Goal: Transaction & Acquisition: Download file/media

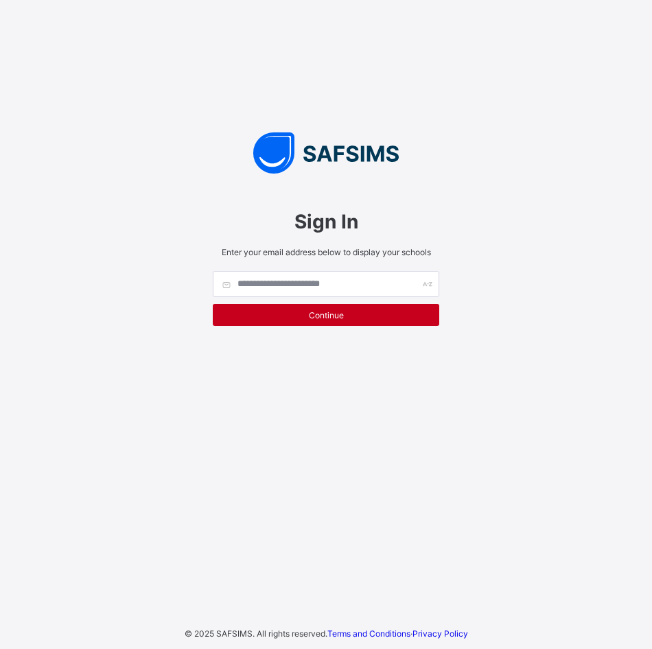
click at [292, 311] on span "Continue" at bounding box center [326, 315] width 206 height 10
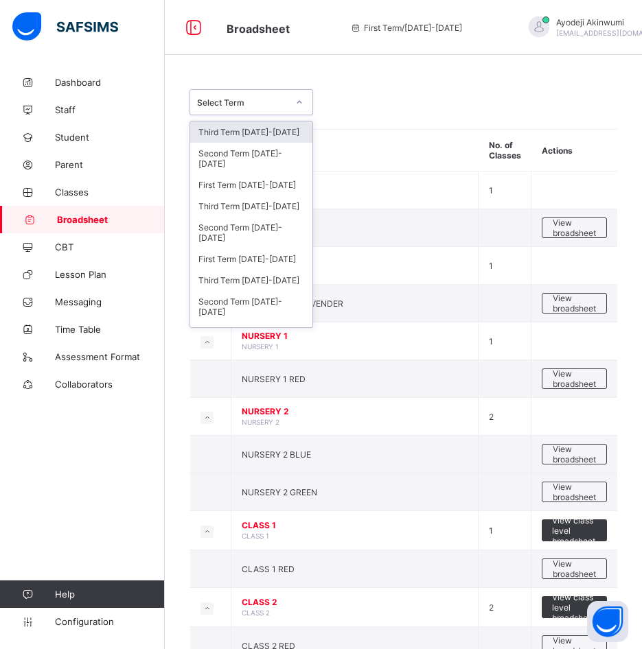
click at [252, 95] on div "Select Term" at bounding box center [238, 102] width 96 height 19
click at [218, 202] on div "Third Term 2024-2025" at bounding box center [251, 206] width 122 height 21
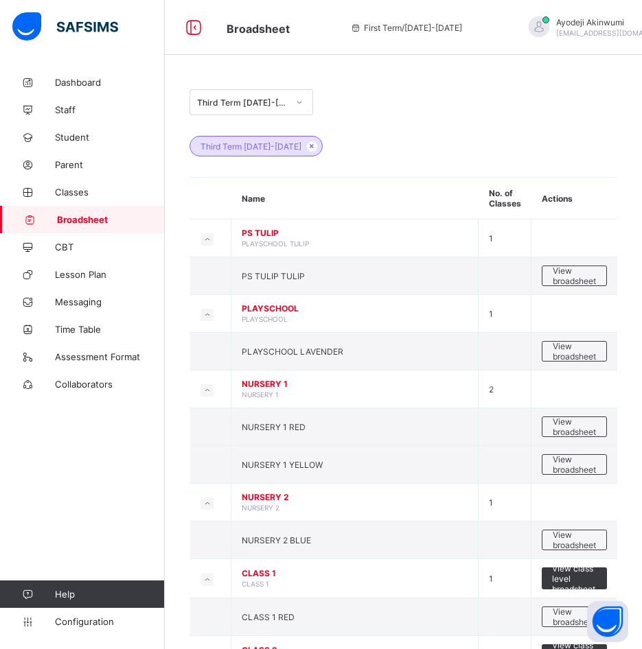
scroll to position [594, 0]
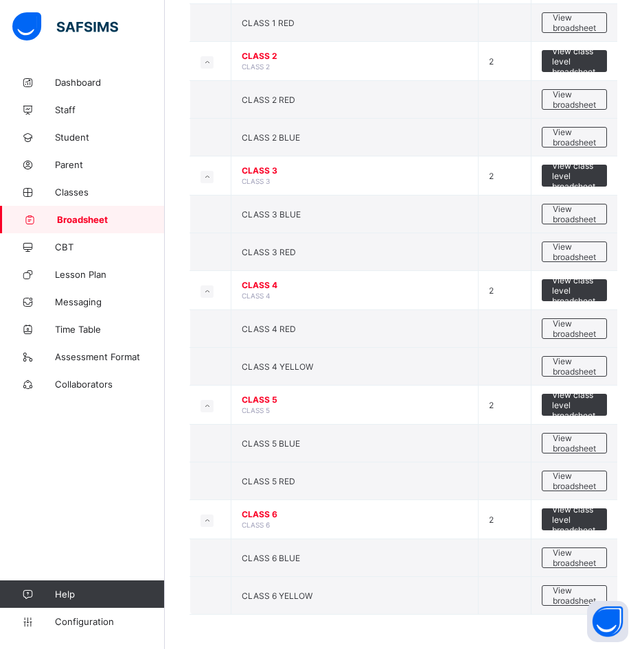
click at [577, 524] on span "View class level broadsheet" at bounding box center [574, 519] width 45 height 31
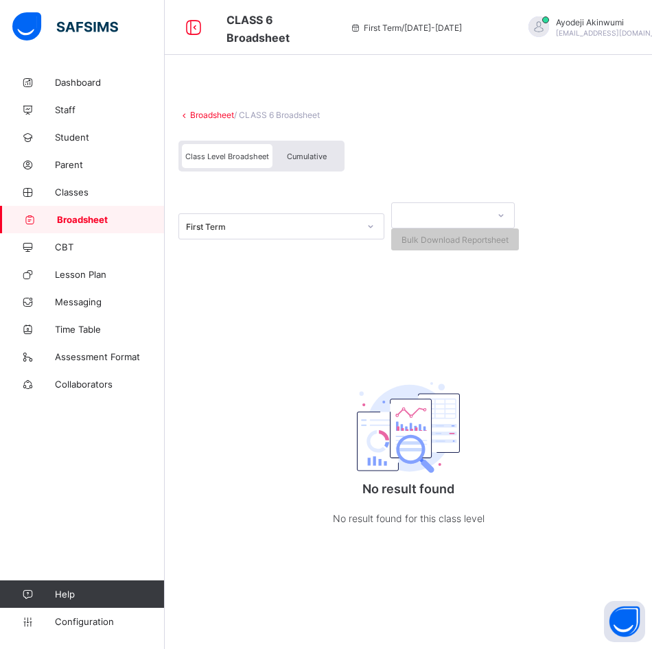
click at [331, 153] on div "Cumulative" at bounding box center [306, 156] width 69 height 24
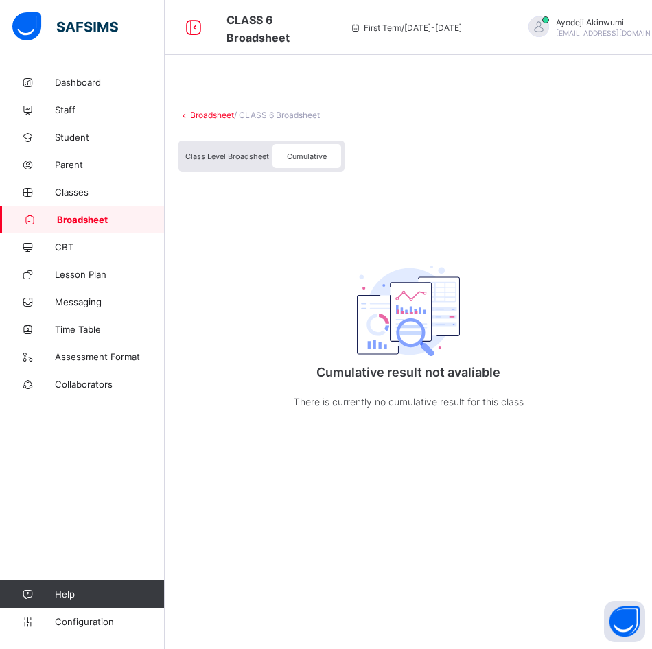
click at [207, 110] on link "Broadsheet" at bounding box center [212, 115] width 44 height 10
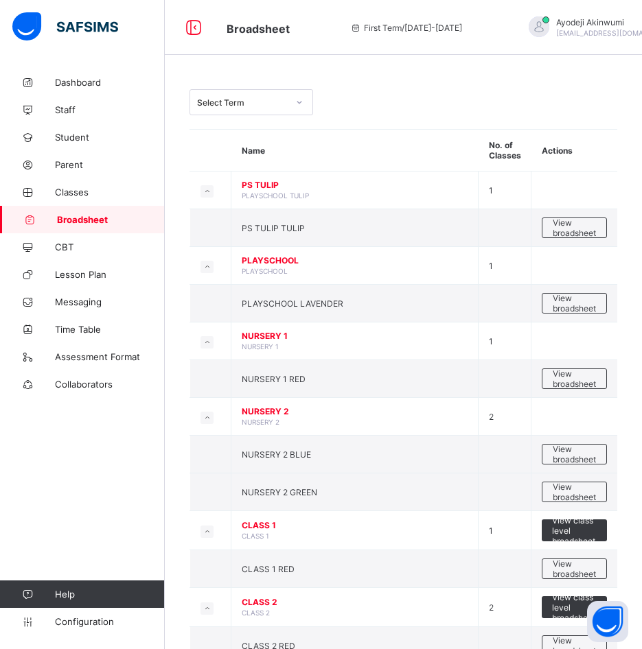
click at [281, 86] on div "Select Term Name No. of Classes Actions PS TULIP PLAYSCHOOL TULIP 1 PS TULIP TU…" at bounding box center [403, 632] width 477 height 1127
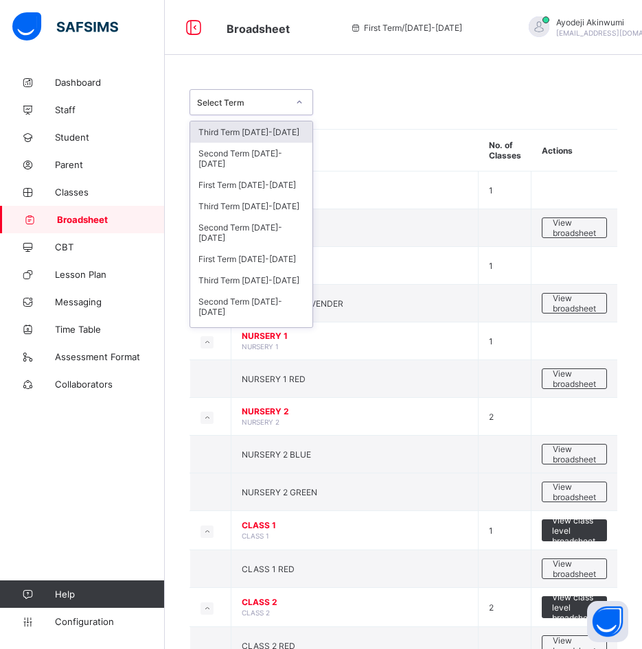
click at [272, 107] on div "Select Term" at bounding box center [242, 102] width 91 height 10
click at [228, 209] on div "Third Term 2024-2025" at bounding box center [251, 206] width 122 height 21
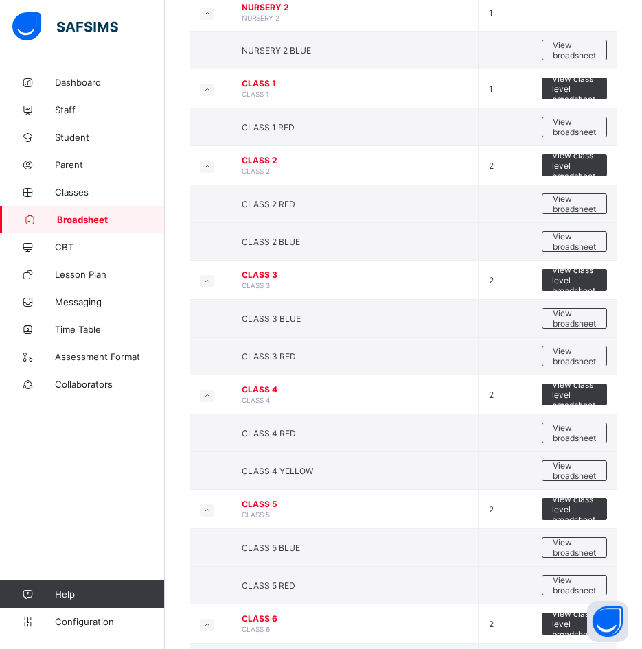
scroll to position [594, 0]
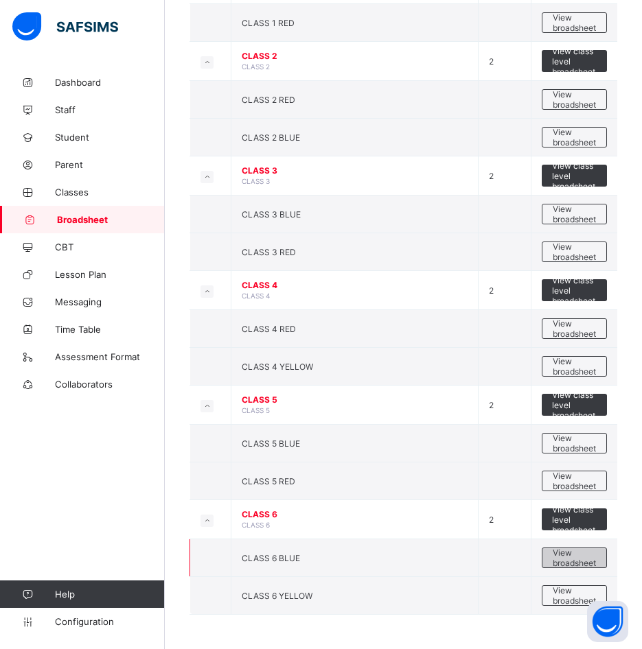
click at [589, 563] on span "View broadsheet" at bounding box center [573, 558] width 43 height 21
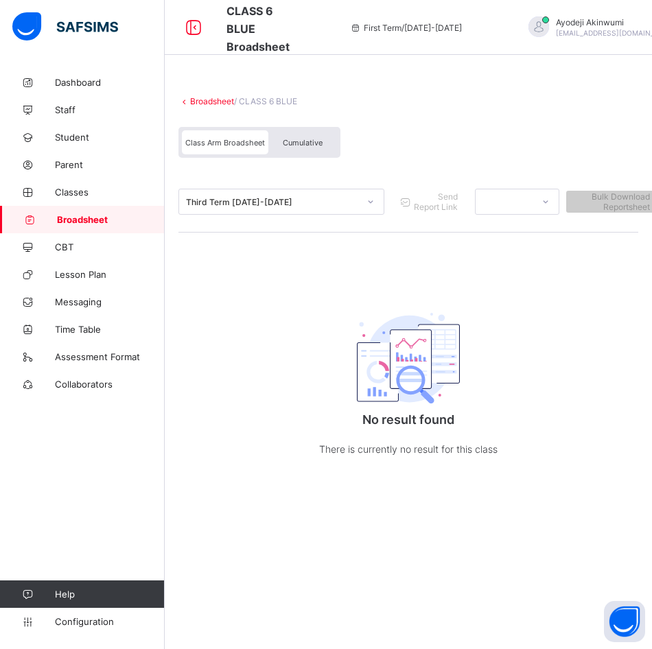
click at [279, 137] on div "Cumulative" at bounding box center [302, 142] width 69 height 24
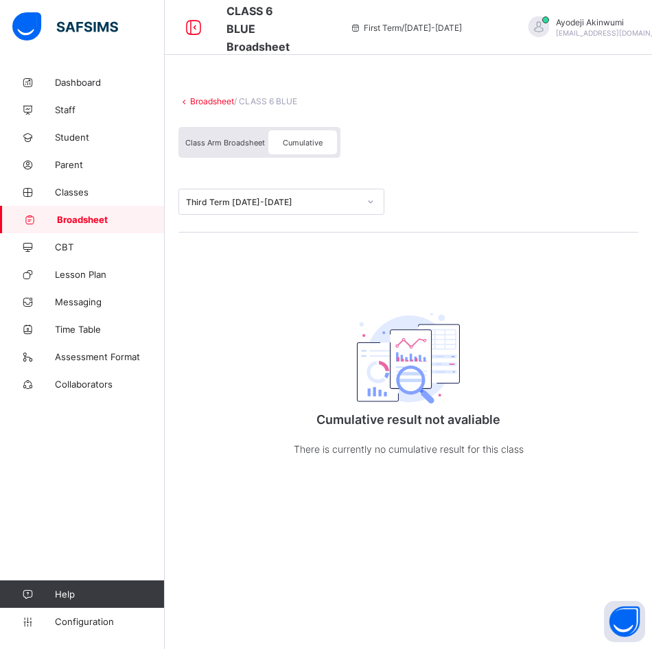
click at [279, 137] on div "Cumulative" at bounding box center [302, 142] width 69 height 24
click at [279, 208] on div "Third Term 2024-2025" at bounding box center [268, 201] width 178 height 19
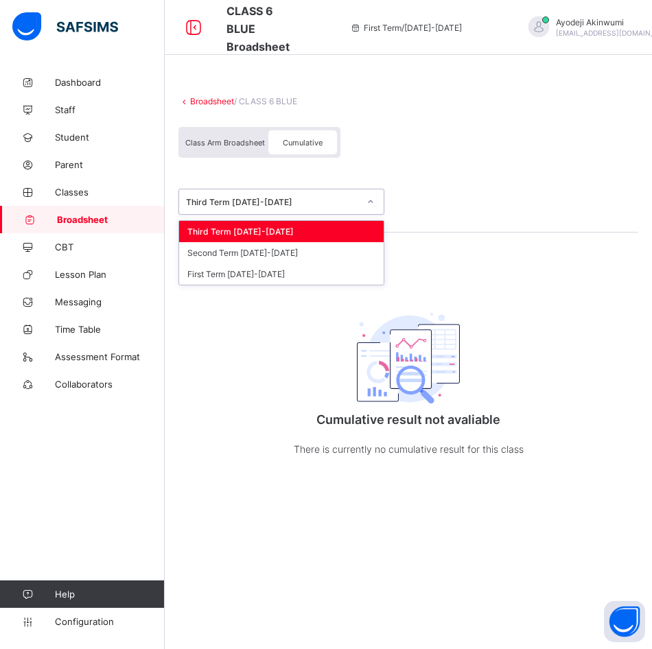
click at [259, 234] on div "Third Term 2024-2025" at bounding box center [281, 231] width 204 height 21
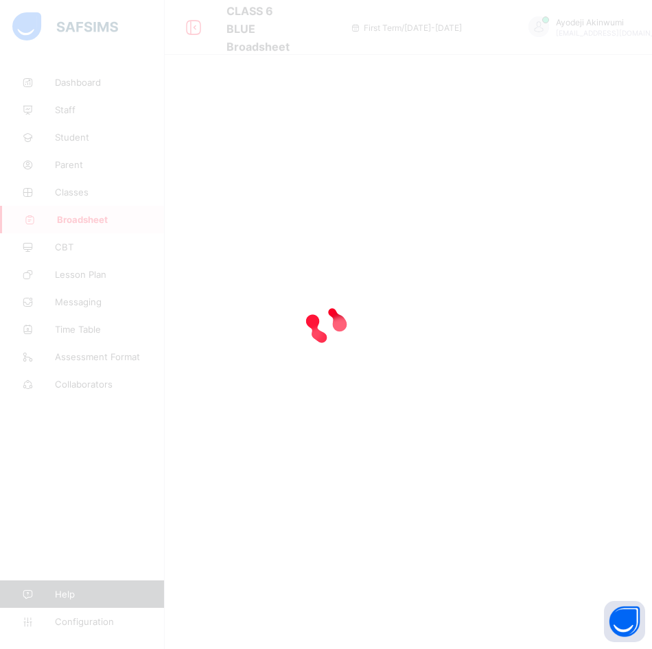
click at [239, 148] on div at bounding box center [326, 324] width 652 height 649
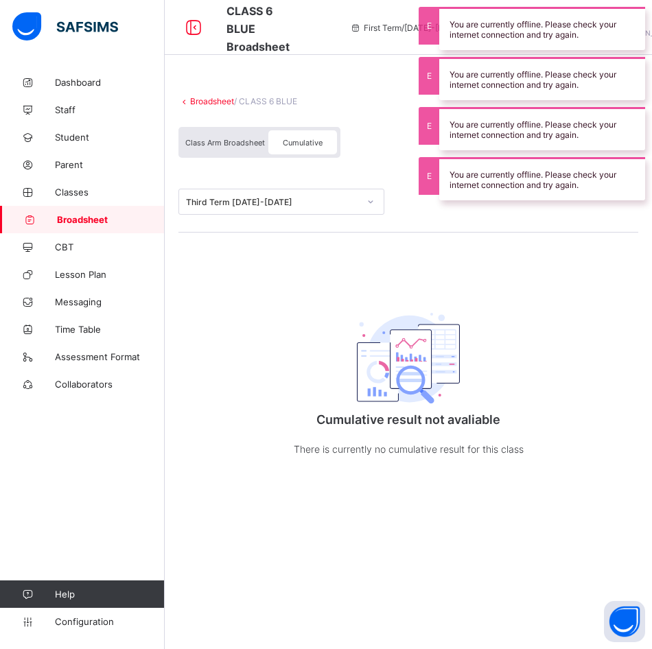
click at [574, 320] on div "Broadsheet / CLASS 6 BLUE Class Arm Broadsheet Cumulative Third Term 2024-2025 …" at bounding box center [408, 291] width 487 height 444
click at [579, 303] on div "Broadsheet / CLASS 6 BLUE Class Arm Broadsheet Cumulative Third Term 2024-2025 …" at bounding box center [408, 291] width 487 height 444
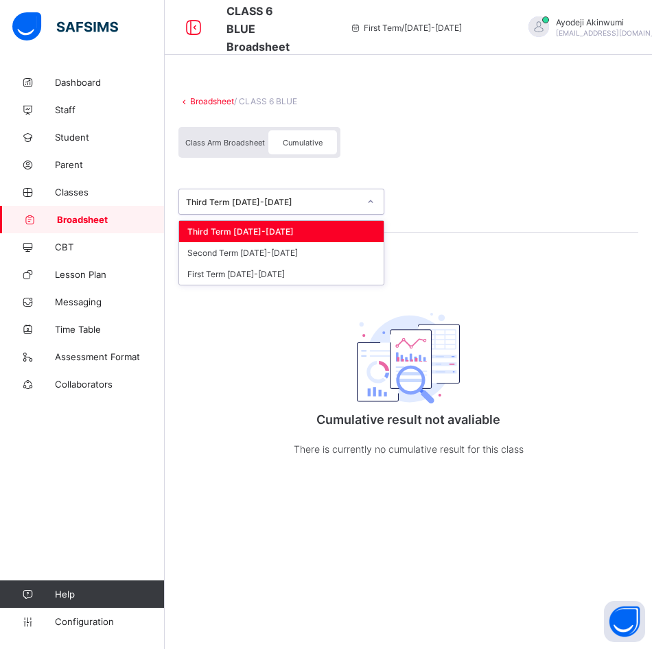
click at [331, 198] on div "Third Term 2024-2025" at bounding box center [268, 201] width 178 height 19
click at [235, 224] on div "Third Term 2024-2025" at bounding box center [281, 231] width 204 height 21
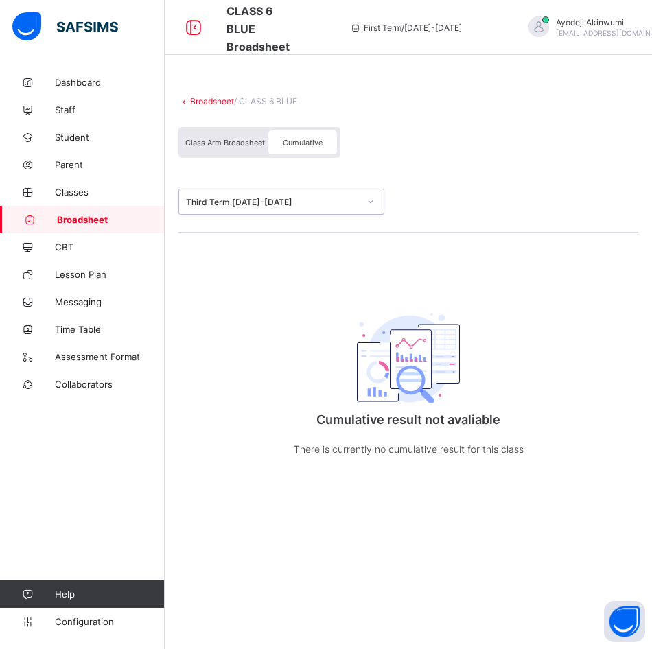
click at [294, 143] on span "Cumulative" at bounding box center [303, 143] width 40 height 10
click at [231, 145] on span "Class Arm Broadsheet" at bounding box center [225, 143] width 80 height 10
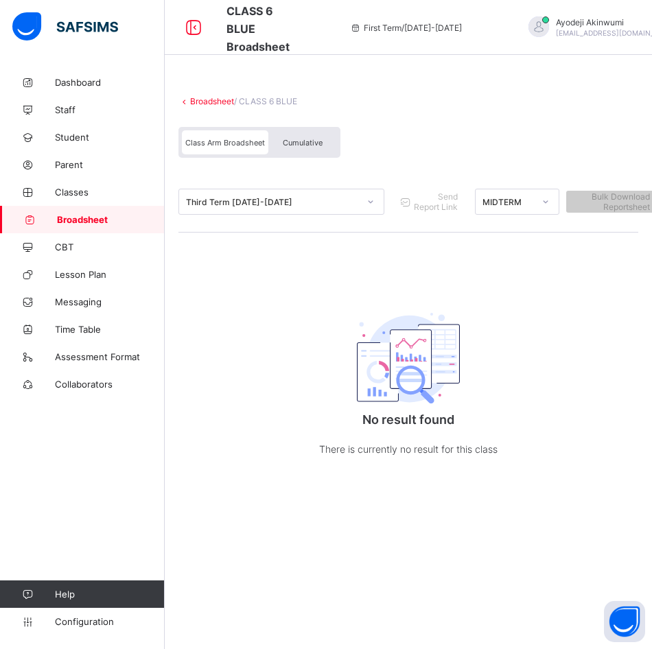
click at [301, 141] on span "Cumulative" at bounding box center [303, 143] width 40 height 10
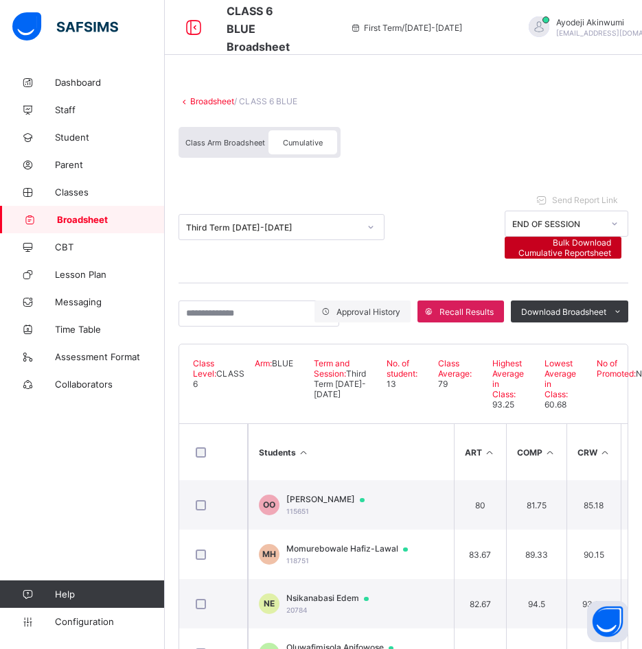
click at [568, 245] on span "Bulk Download Cumulative Reportsheet" at bounding box center [563, 247] width 96 height 21
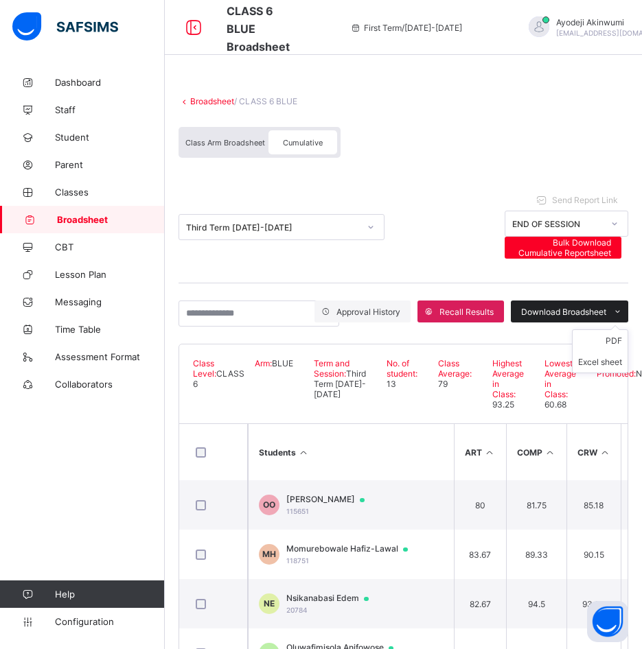
click at [622, 312] on icon at bounding box center [617, 311] width 10 height 9
click at [607, 364] on li "Excel sheet" at bounding box center [599, 361] width 55 height 21
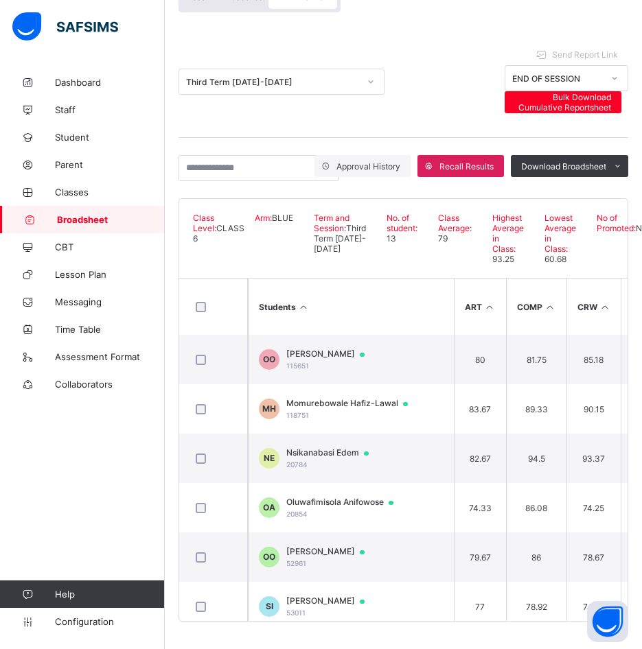
click at [94, 220] on span "Broadsheet" at bounding box center [111, 219] width 108 height 11
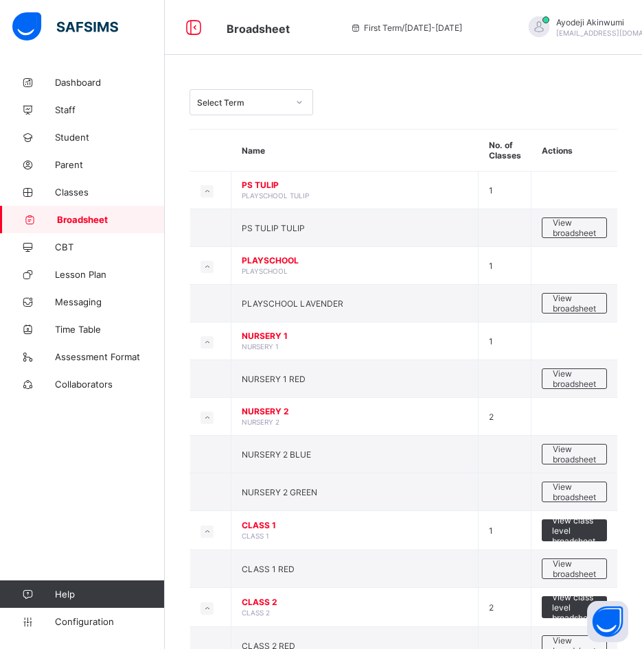
click at [259, 107] on div "Select Term" at bounding box center [242, 102] width 91 height 10
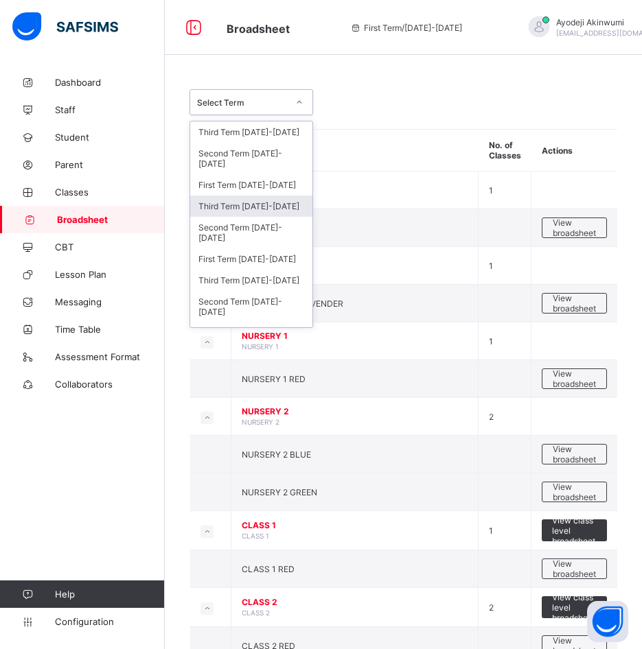
click at [251, 210] on div "Third Term 2024-2025" at bounding box center [251, 206] width 122 height 21
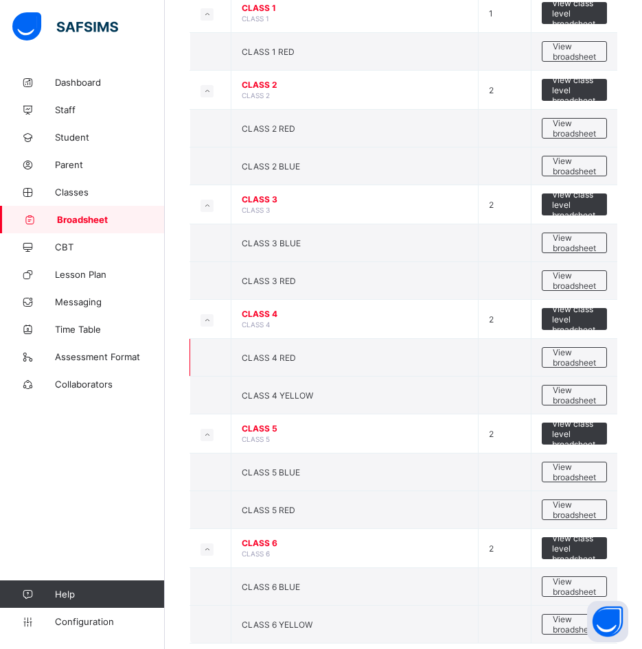
scroll to position [594, 0]
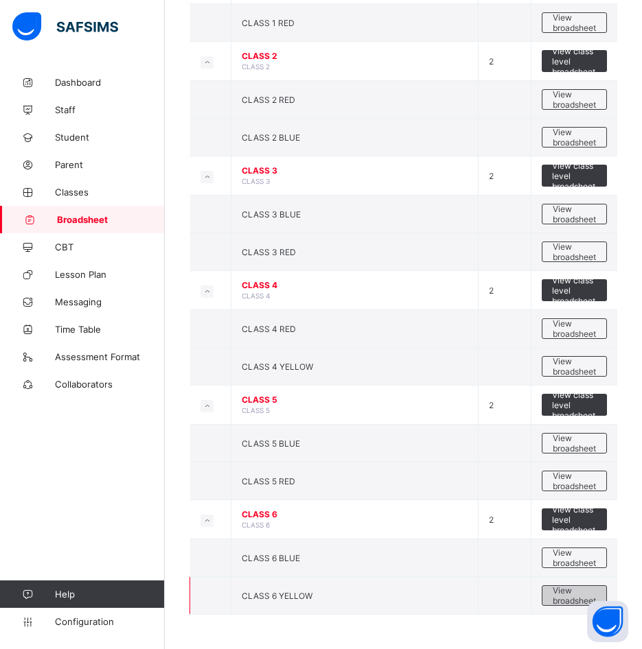
click at [574, 595] on span "View broadsheet" at bounding box center [573, 595] width 43 height 21
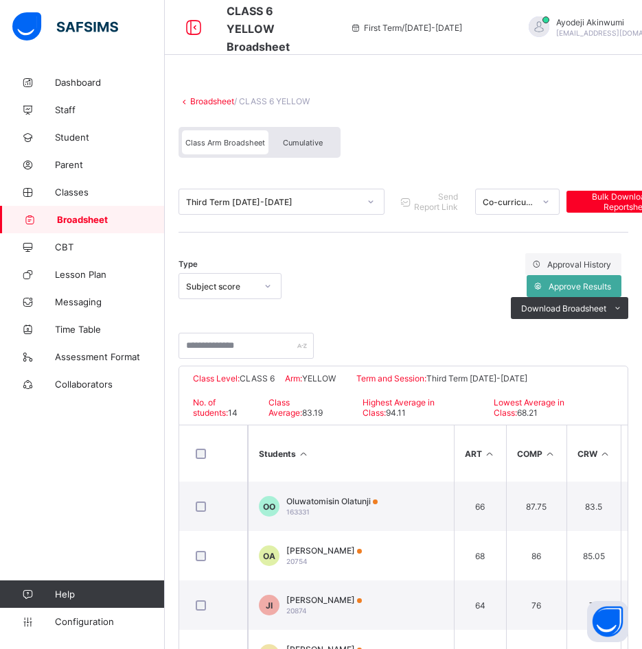
click at [309, 143] on span "Cumulative" at bounding box center [303, 143] width 40 height 10
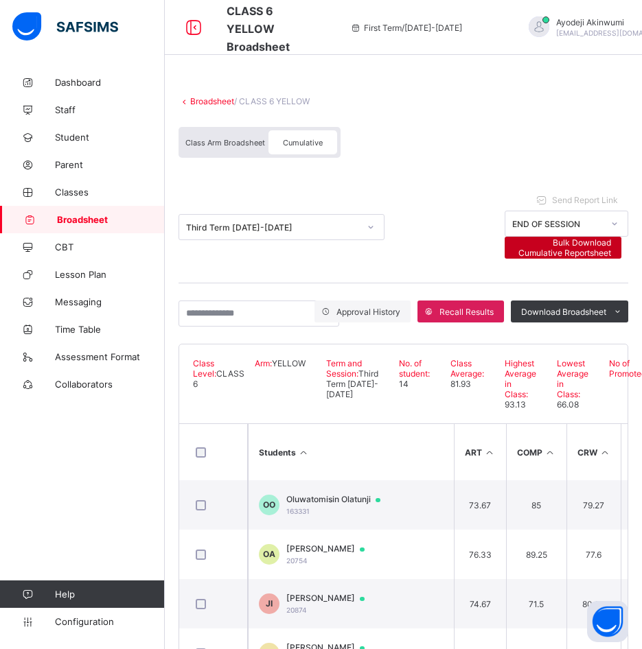
click at [580, 254] on span "Bulk Download Cumulative Reportsheet" at bounding box center [563, 247] width 96 height 21
click at [213, 100] on link "Broadsheet" at bounding box center [212, 101] width 44 height 10
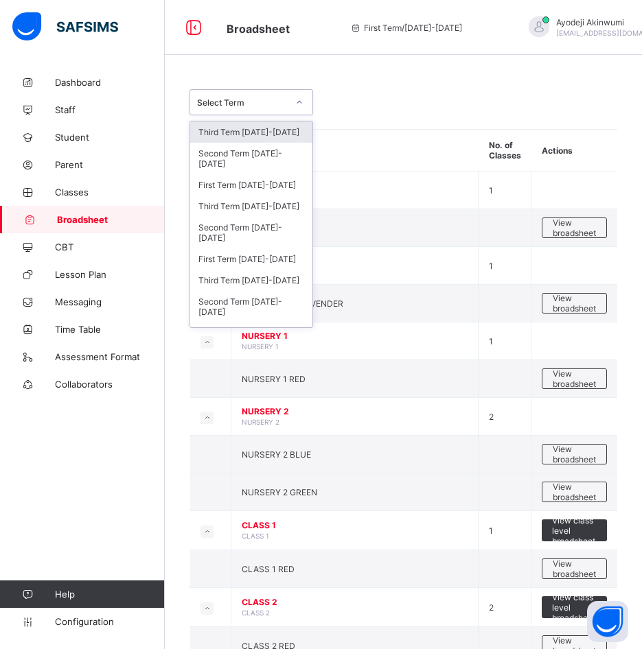
click at [253, 103] on div "Select Term" at bounding box center [242, 102] width 91 height 10
click at [250, 209] on div "Third Term 2024-2025" at bounding box center [251, 206] width 122 height 21
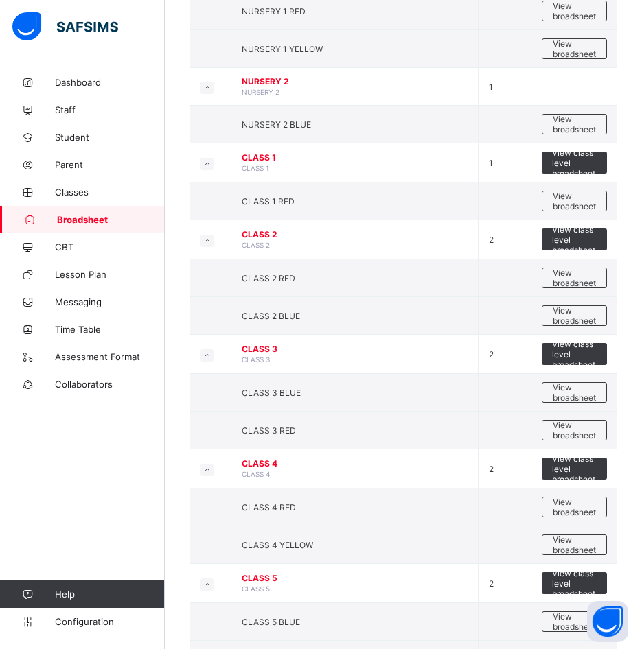
scroll to position [594, 0]
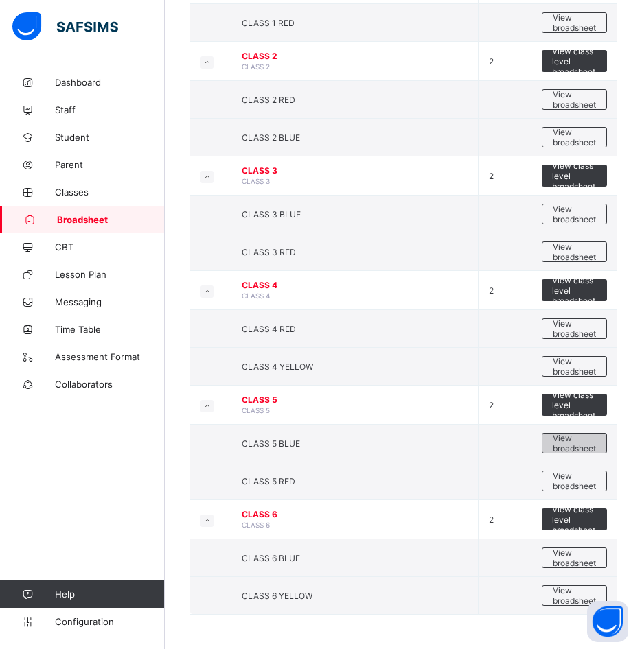
click at [578, 443] on span "View broadsheet" at bounding box center [573, 443] width 43 height 21
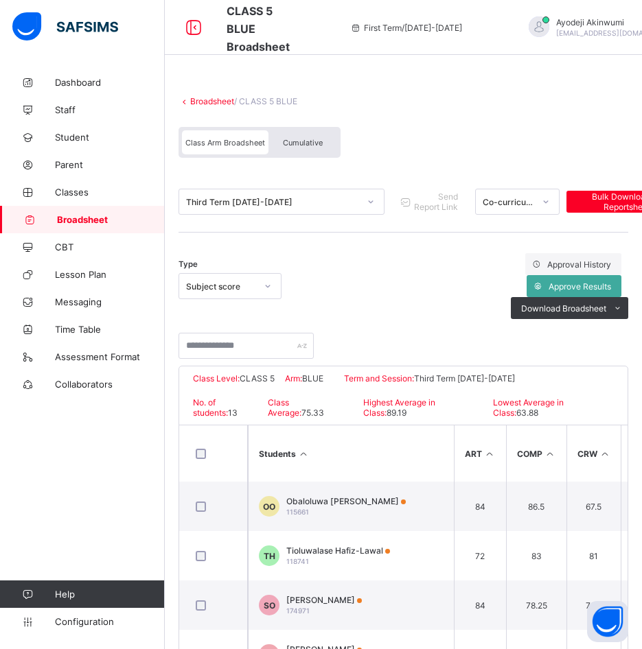
click at [286, 140] on span "Cumulative" at bounding box center [303, 143] width 40 height 10
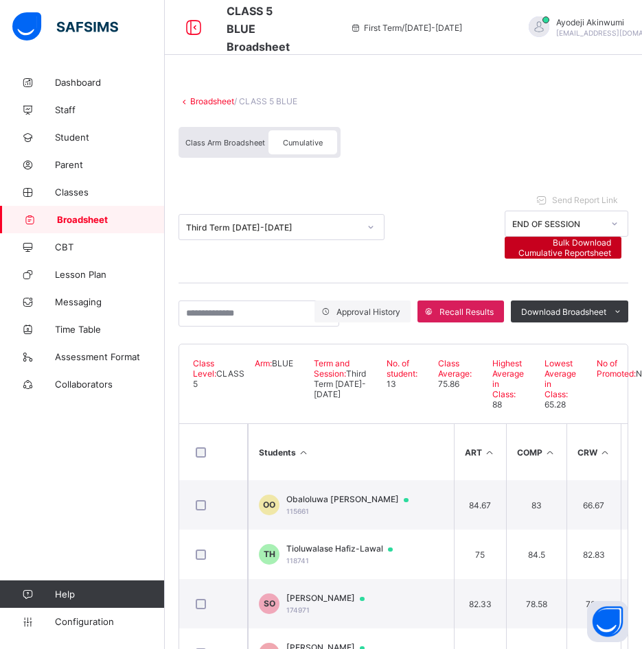
click at [582, 248] on span "Bulk Download Cumulative Reportsheet" at bounding box center [563, 247] width 96 height 21
click at [217, 99] on link "Broadsheet" at bounding box center [212, 101] width 44 height 10
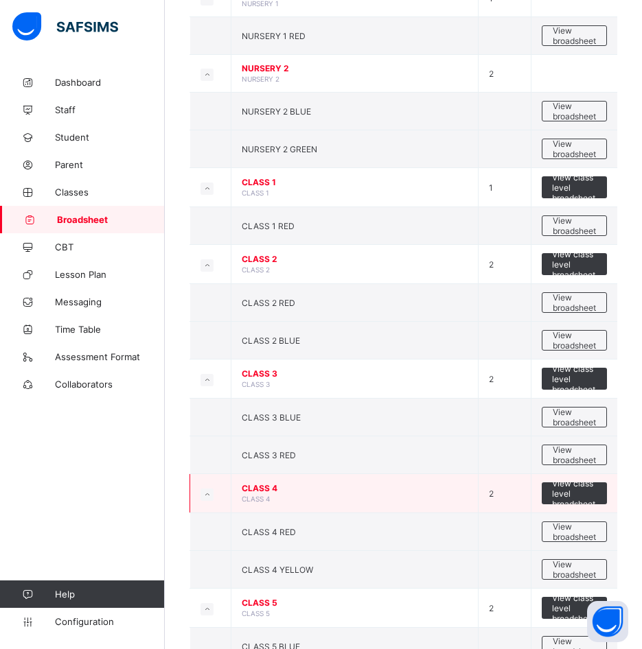
scroll to position [546, 0]
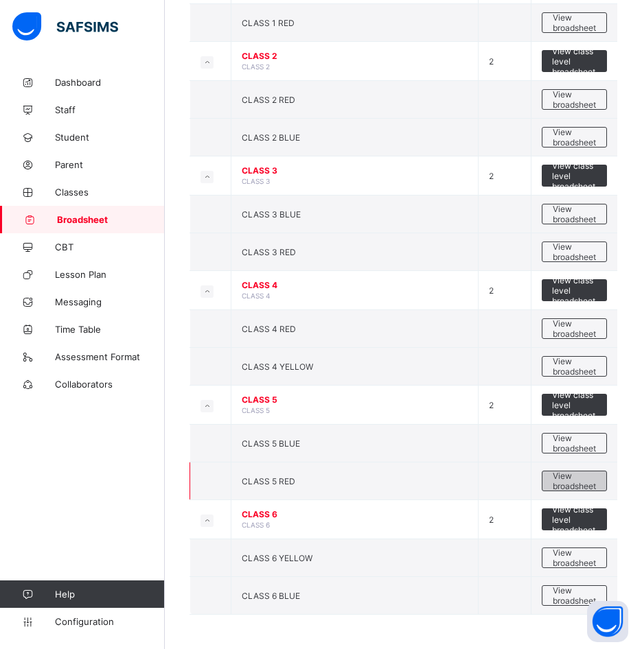
click at [590, 484] on span "View broadsheet" at bounding box center [573, 481] width 43 height 21
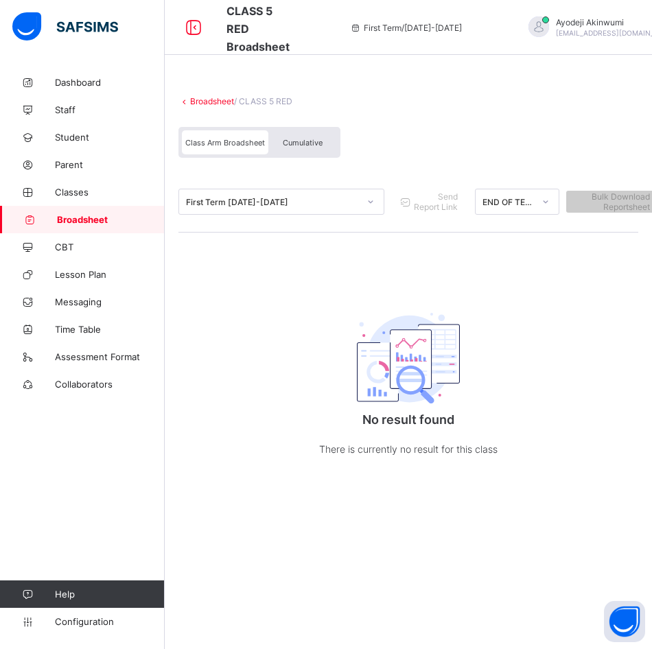
click at [309, 143] on span "Cumulative" at bounding box center [303, 143] width 40 height 10
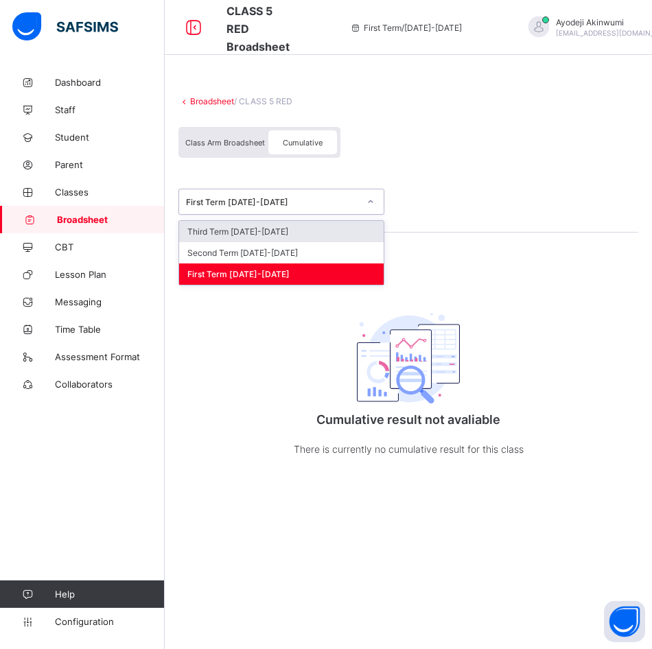
click at [298, 206] on div "First Term 2025-2026" at bounding box center [272, 202] width 173 height 10
click at [270, 232] on div "Third Term 2025-2026" at bounding box center [281, 231] width 204 height 21
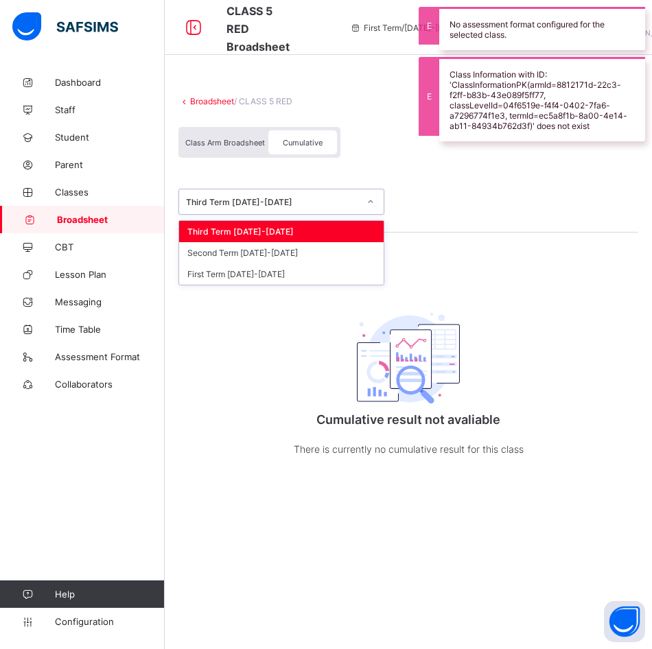
click at [294, 202] on div "Third Term 2025-2026" at bounding box center [272, 202] width 173 height 10
click at [209, 101] on link "Broadsheet" at bounding box center [212, 101] width 44 height 10
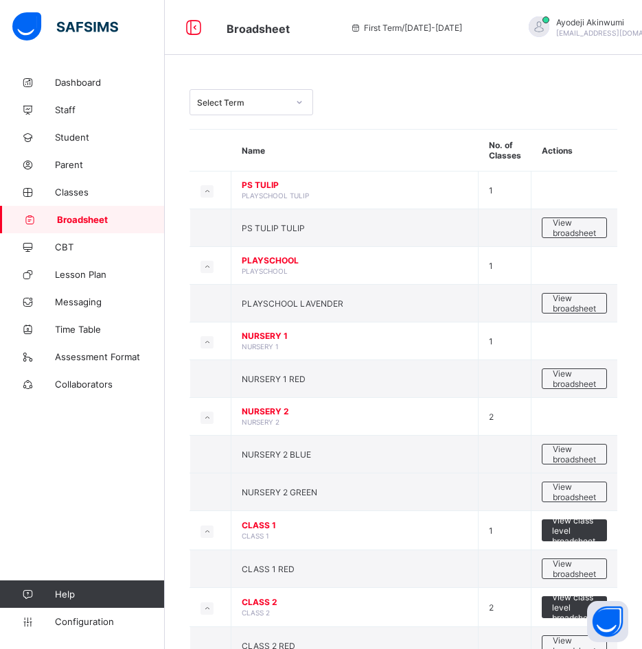
click at [242, 94] on div "Select Term" at bounding box center [238, 102] width 96 height 19
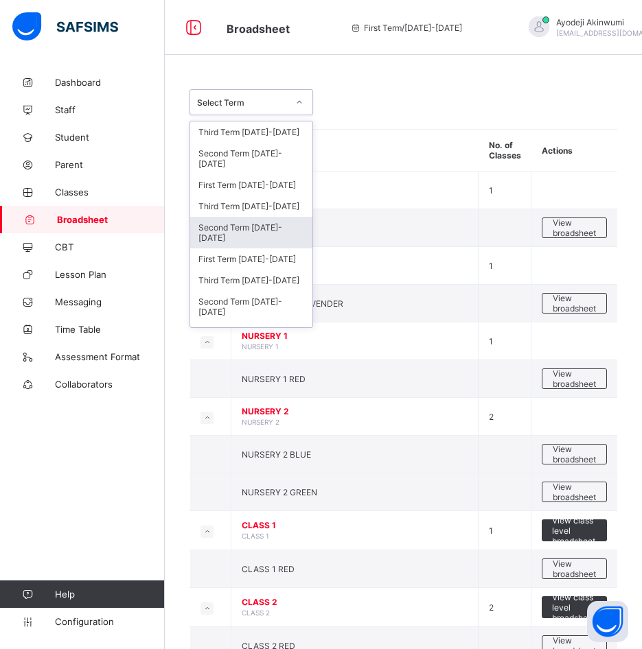
scroll to position [38, 0]
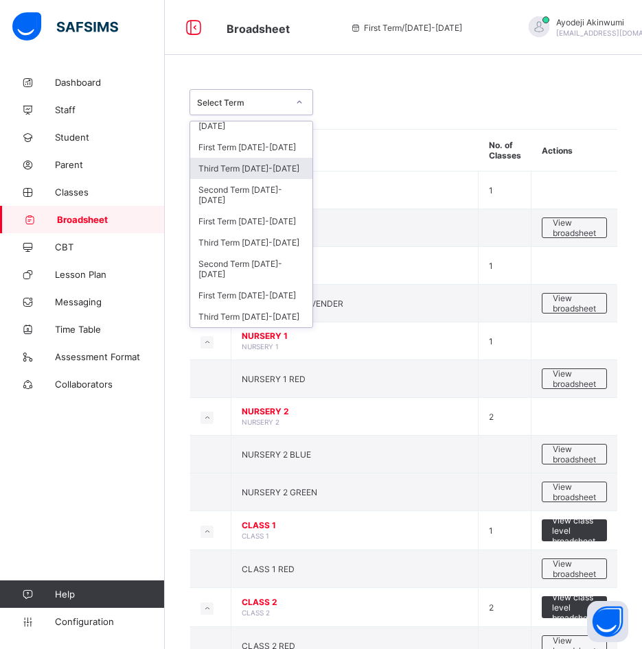
click at [220, 168] on div "Third Term 2024-2025" at bounding box center [251, 168] width 122 height 21
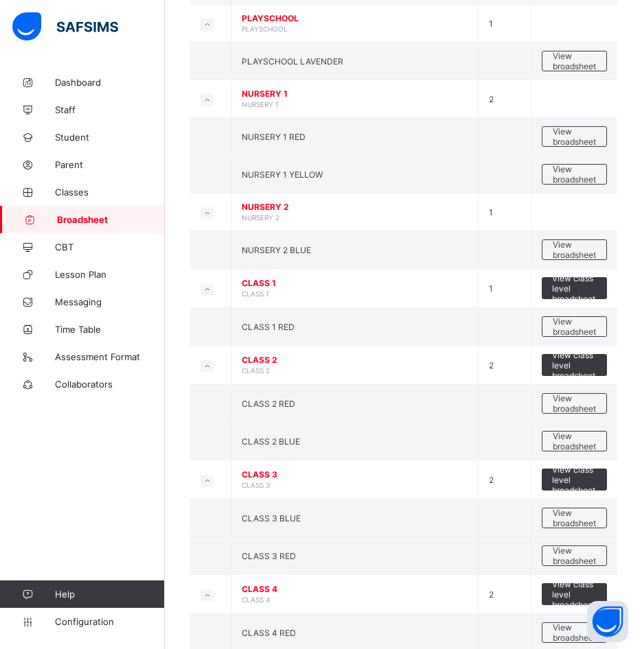
scroll to position [594, 0]
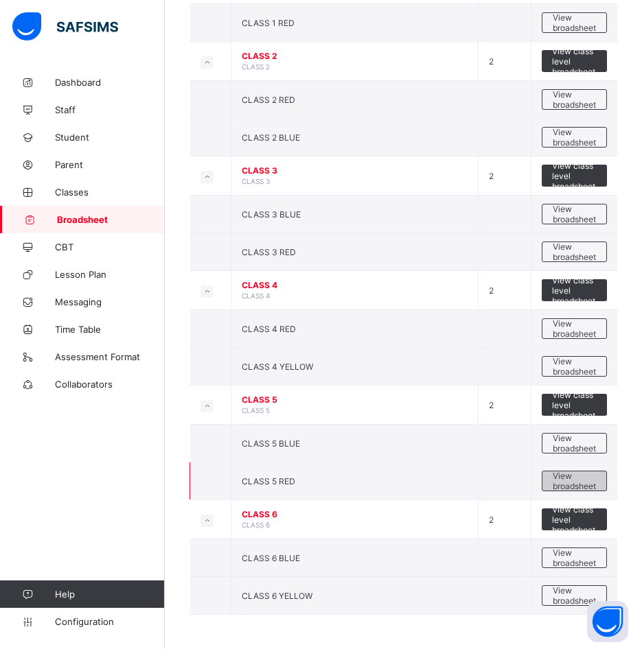
click at [567, 478] on span "View broadsheet" at bounding box center [573, 481] width 43 height 21
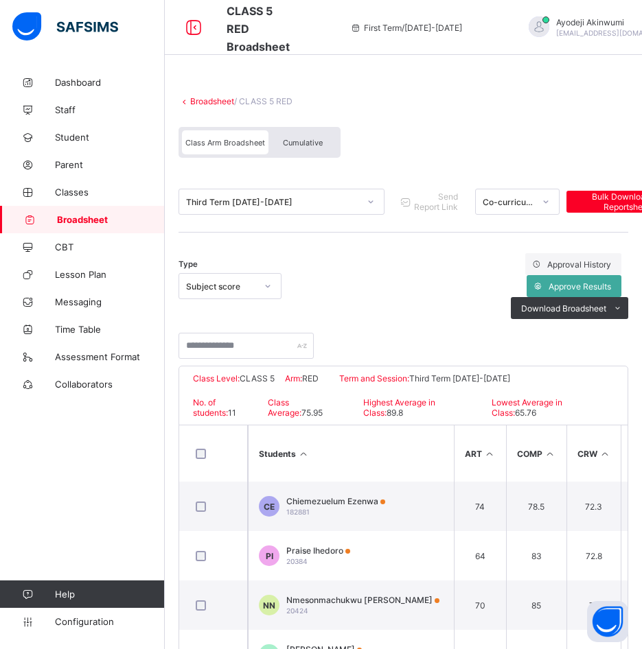
click at [294, 138] on span "Cumulative" at bounding box center [303, 143] width 40 height 10
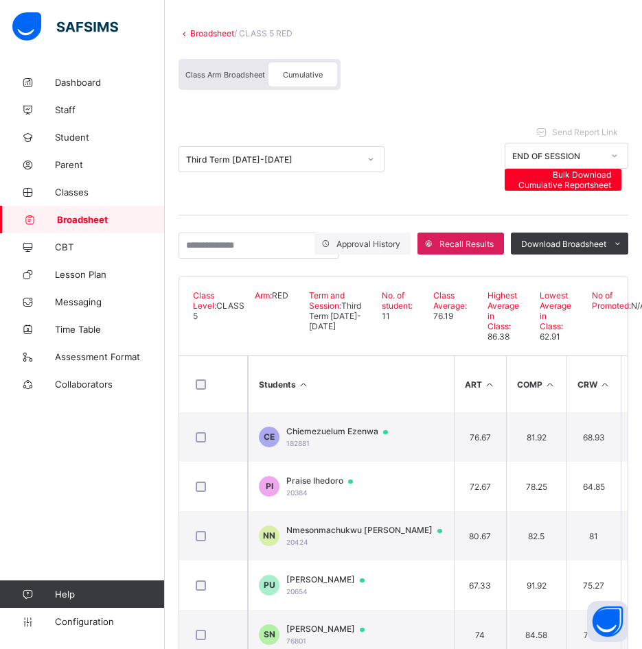
scroll to position [69, 0]
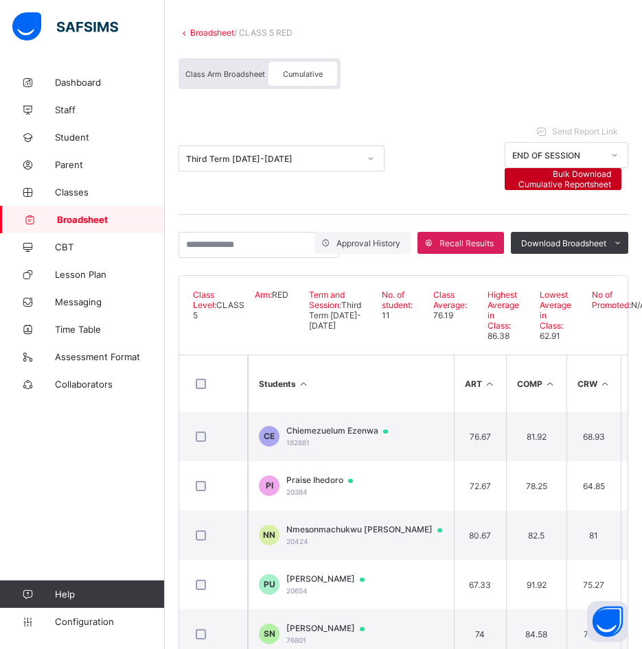
click at [565, 182] on span "Bulk Download Cumulative Reportsheet" at bounding box center [563, 179] width 96 height 21
drag, startPoint x: 268, startPoint y: 156, endPoint x: 261, endPoint y: 157, distance: 6.9
click at [267, 156] on div "Third Term 2024-2025" at bounding box center [272, 159] width 173 height 10
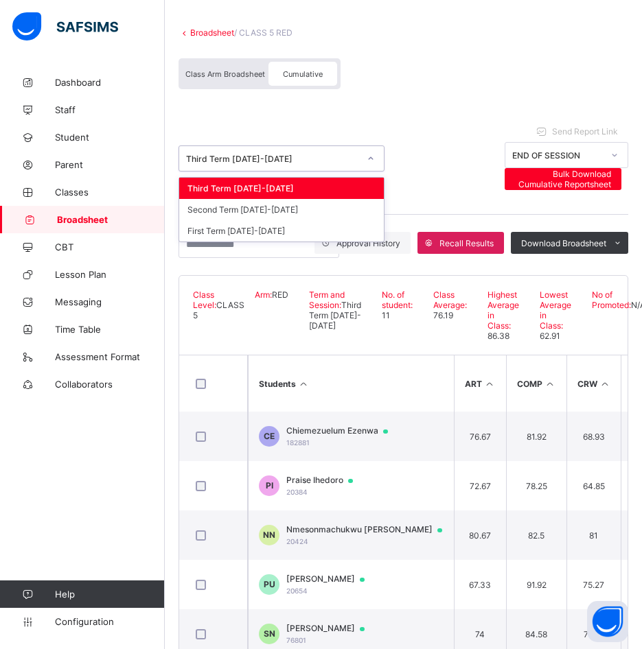
click at [266, 163] on div "Third Term 2024-2025" at bounding box center [272, 159] width 173 height 10
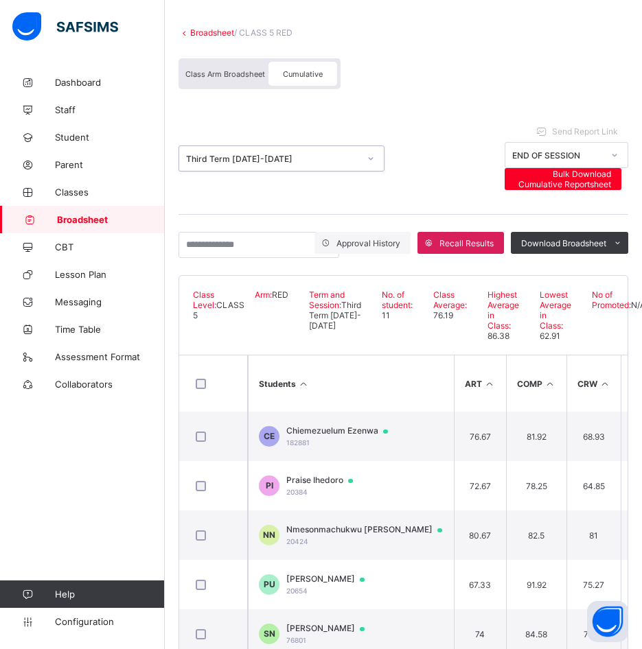
click at [214, 34] on link "Broadsheet" at bounding box center [212, 32] width 44 height 10
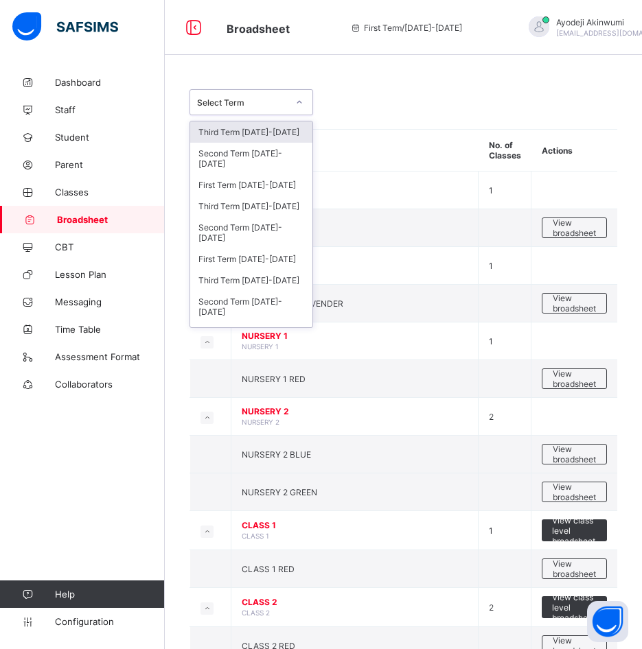
click at [241, 110] on div "Select Term" at bounding box center [238, 102] width 96 height 19
click at [238, 284] on div "Third Term 2023-2024" at bounding box center [251, 280] width 122 height 21
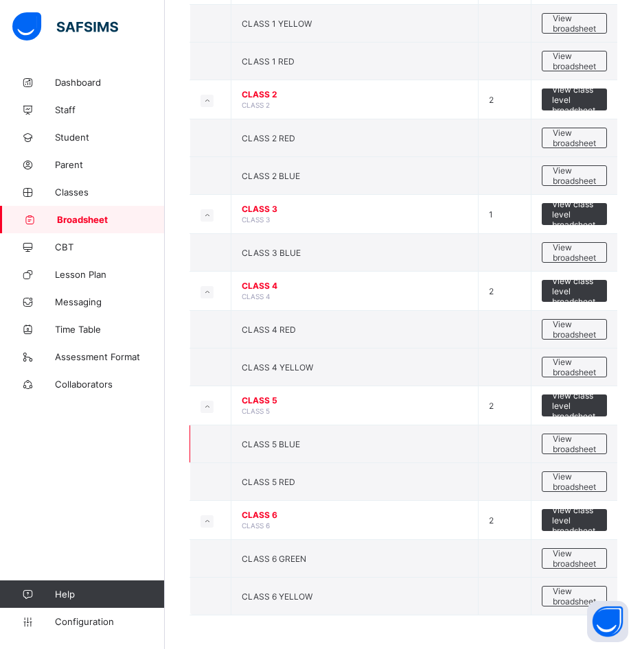
scroll to position [556, 0]
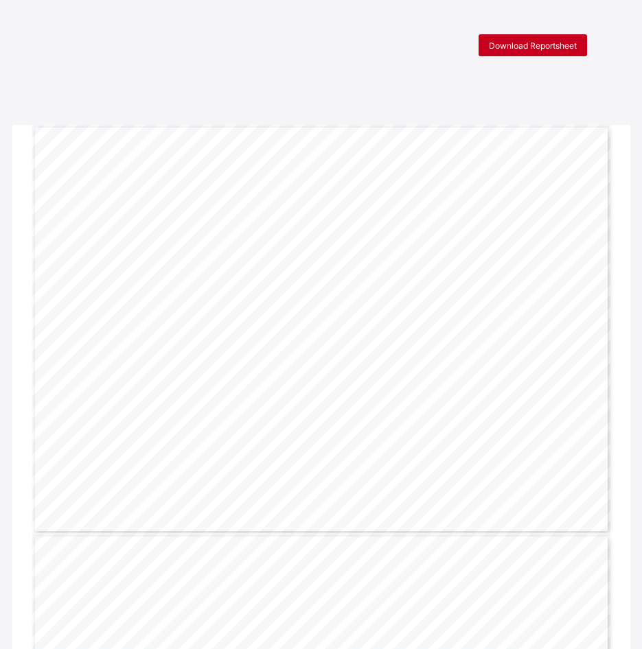
click at [532, 53] on div "Download Reportsheet" at bounding box center [532, 45] width 108 height 22
click at [524, 43] on span "Download Reportsheet" at bounding box center [533, 45] width 88 height 10
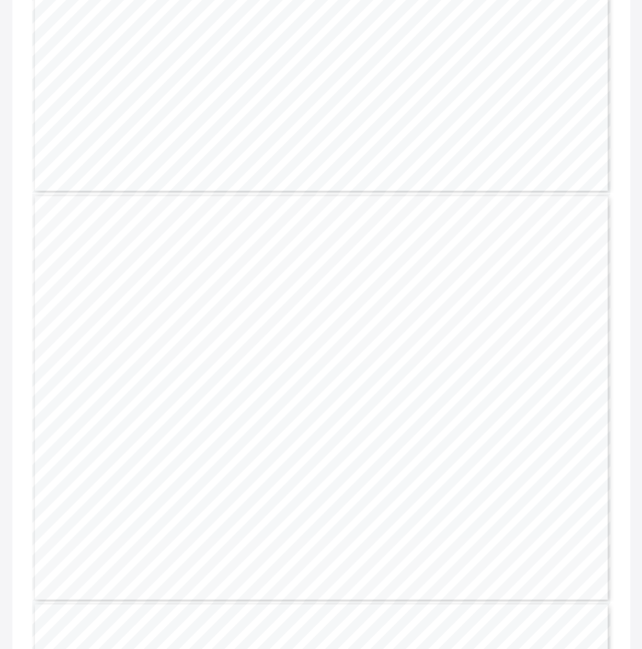
scroll to position [412, 0]
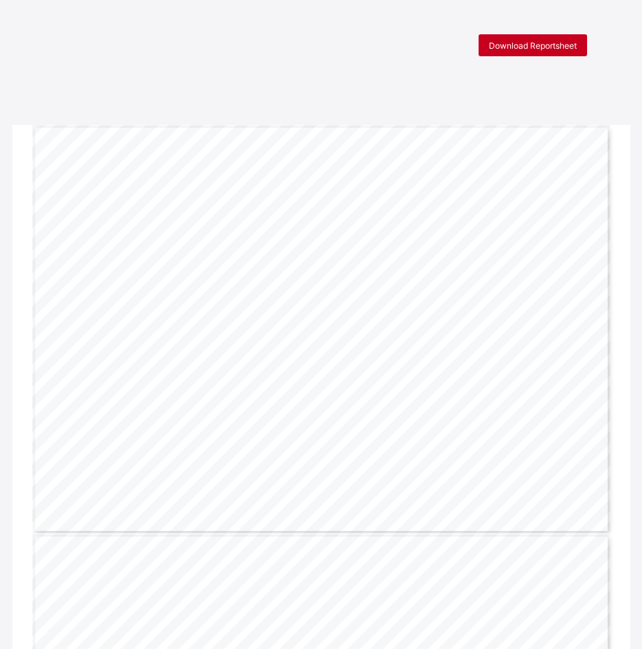
click at [532, 48] on span "Download Reportsheet" at bounding box center [533, 45] width 88 height 10
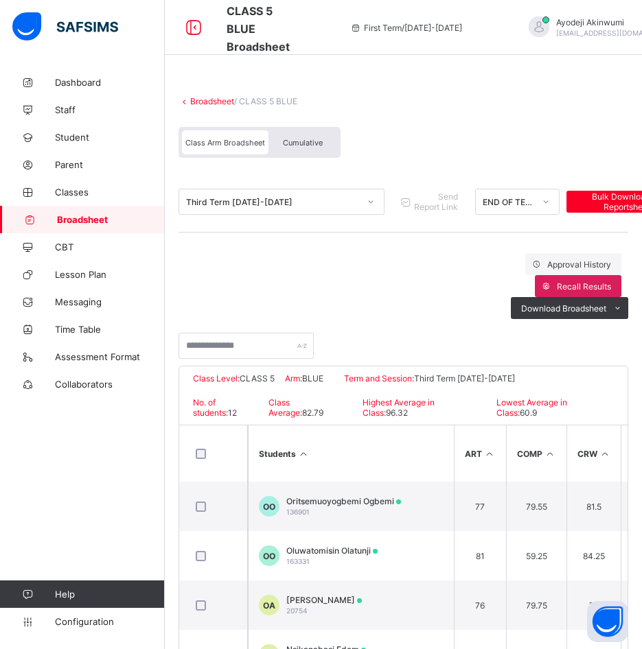
click at [307, 137] on div "Cumulative" at bounding box center [302, 142] width 69 height 24
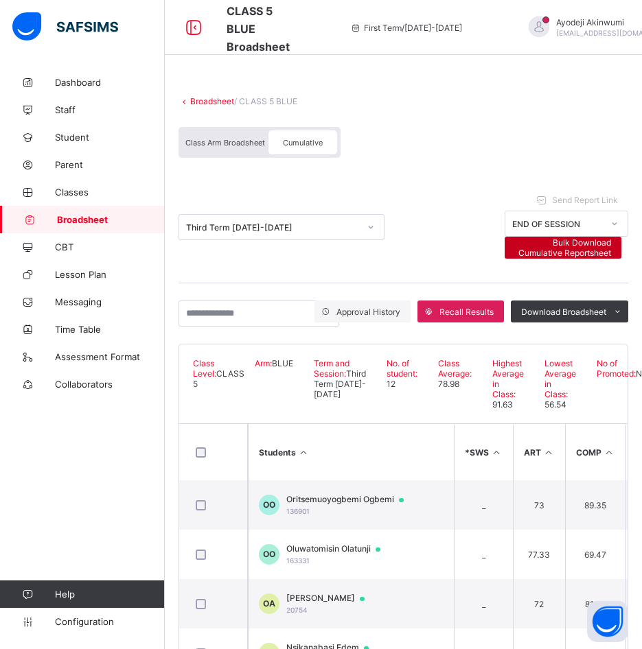
click at [576, 246] on span "Bulk Download Cumulative Reportsheet" at bounding box center [563, 247] width 96 height 21
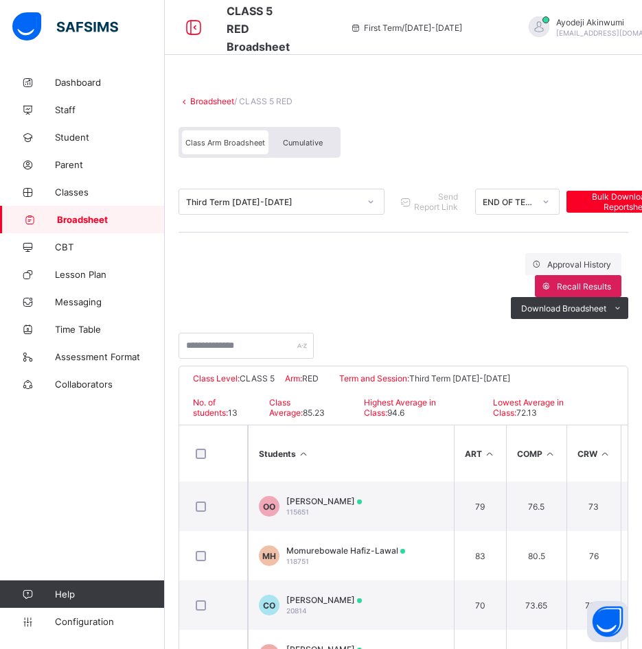
click at [292, 137] on div "Cumulative" at bounding box center [302, 142] width 69 height 24
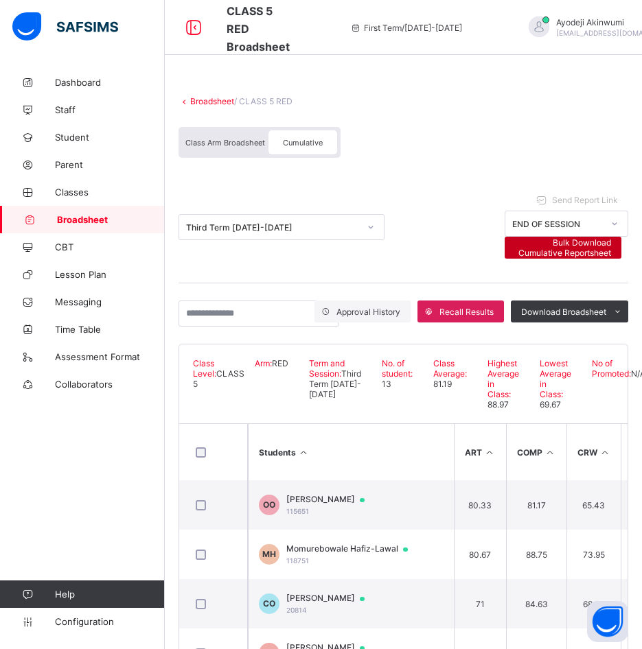
click at [578, 250] on span "Bulk Download Cumulative Reportsheet" at bounding box center [563, 247] width 96 height 21
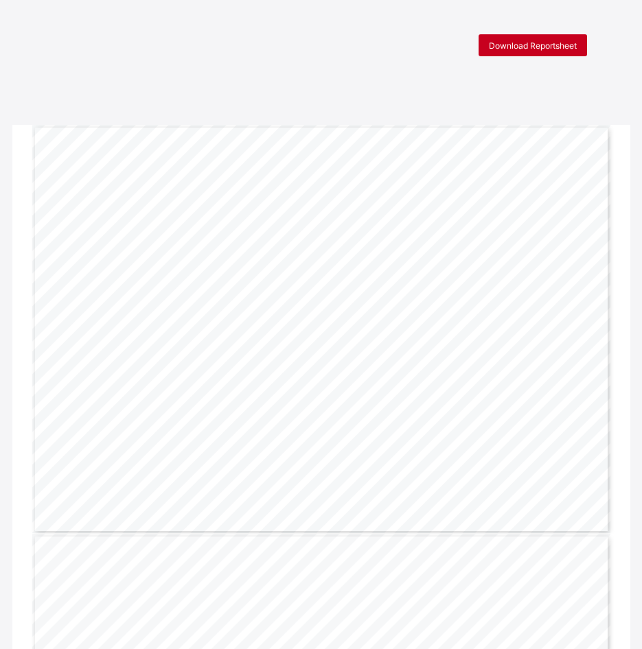
click at [509, 44] on span "Download Reportsheet" at bounding box center [533, 45] width 88 height 10
click at [539, 45] on span "Download Reportsheet" at bounding box center [533, 45] width 88 height 10
